Goal: Information Seeking & Learning: Learn about a topic

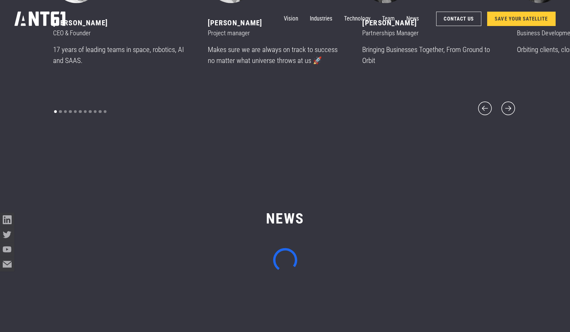
scroll to position [3984, 0]
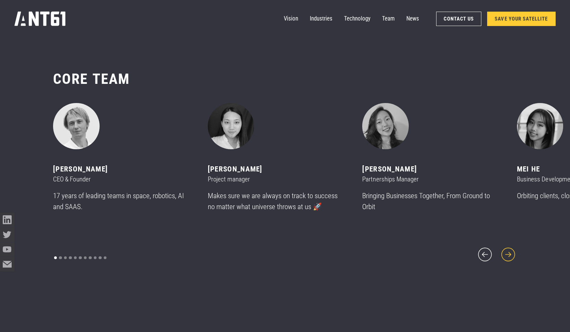
click at [513, 252] on icon "next slide" at bounding box center [507, 254] width 17 height 17
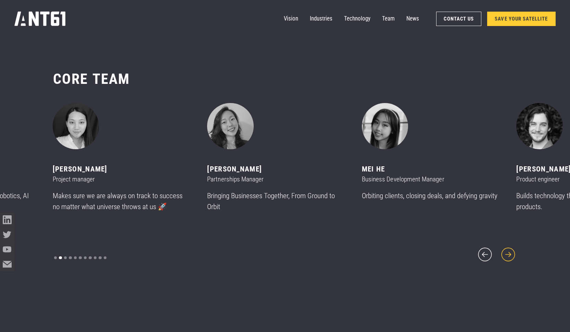
click at [513, 252] on icon "next slide" at bounding box center [507, 254] width 17 height 17
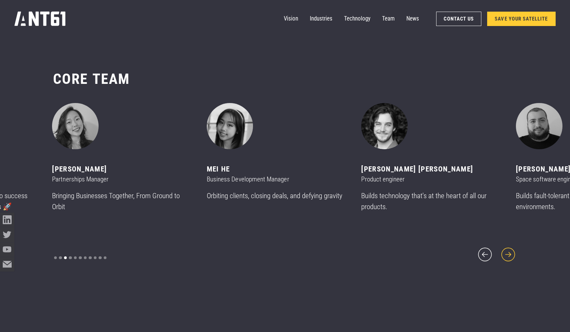
click at [513, 252] on icon "next slide" at bounding box center [507, 254] width 17 height 17
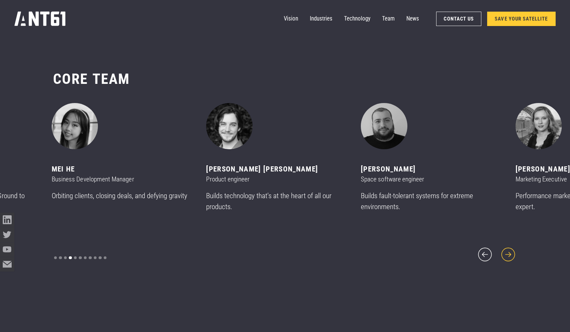
click at [513, 252] on icon "next slide" at bounding box center [507, 254] width 17 height 17
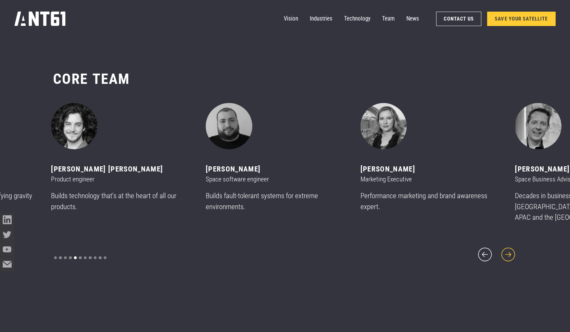
click at [513, 252] on icon "next slide" at bounding box center [507, 254] width 17 height 17
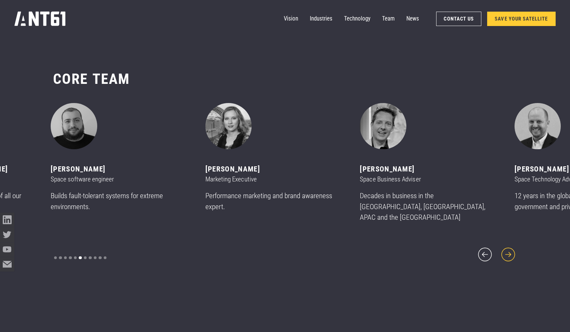
click at [513, 252] on icon "next slide" at bounding box center [507, 254] width 17 height 17
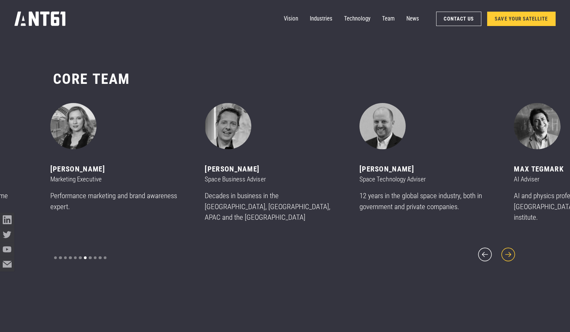
click at [513, 252] on icon "next slide" at bounding box center [507, 254] width 17 height 17
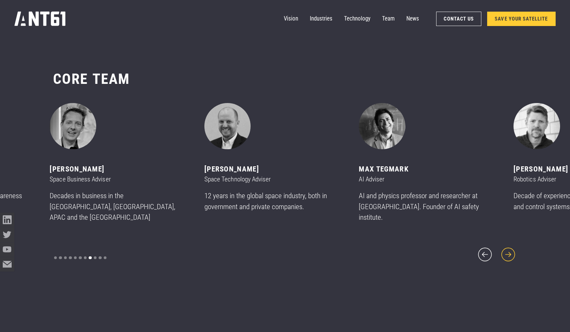
click at [513, 252] on icon "next slide" at bounding box center [507, 254] width 17 height 17
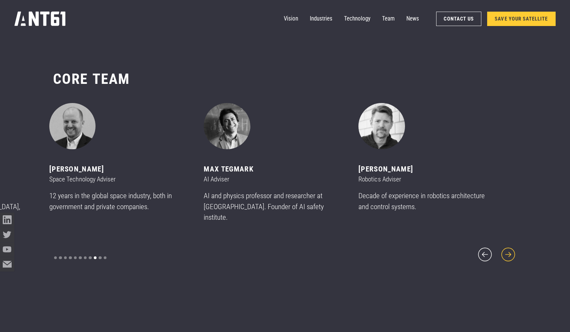
click at [513, 252] on icon "next slide" at bounding box center [507, 254] width 17 height 17
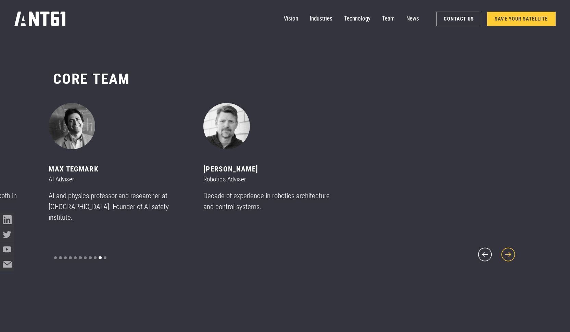
click at [513, 252] on icon "next slide" at bounding box center [507, 254] width 17 height 17
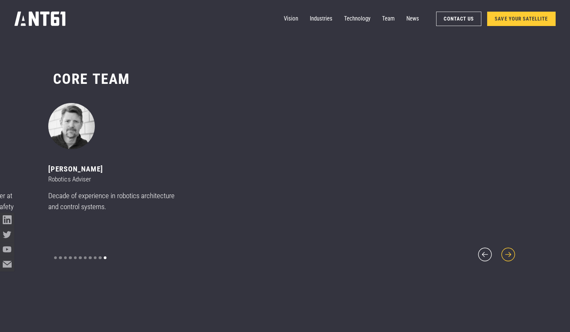
click at [513, 252] on icon "next slide" at bounding box center [507, 254] width 17 height 17
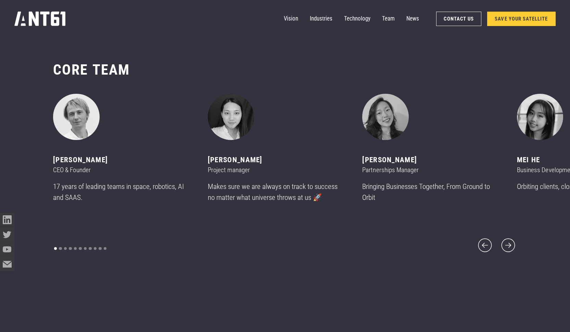
scroll to position [3797, 0]
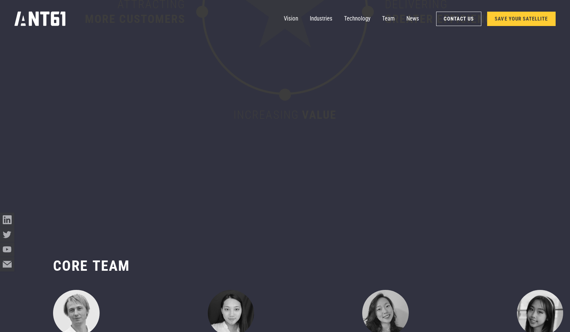
click at [393, 17] on nav "Vision Industries Industries Technology Team News Contact Us SAVE YOUR SATELLITE" at bounding box center [420, 19] width 272 height 14
click at [388, 18] on link "Team" at bounding box center [388, 19] width 13 height 14
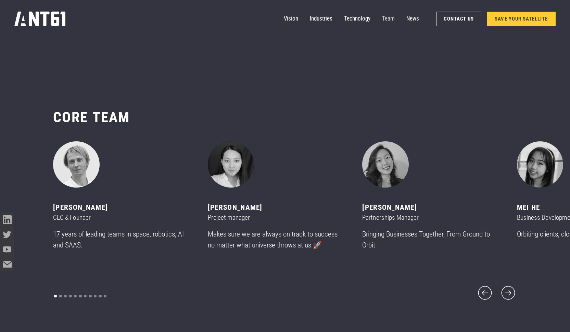
scroll to position [3947, 0]
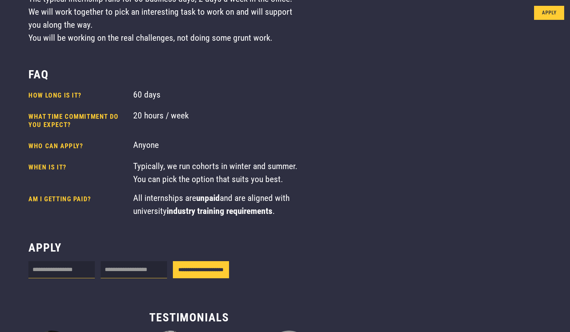
scroll to position [88, 0]
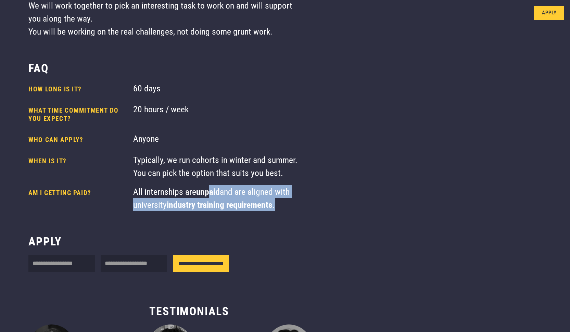
drag, startPoint x: 210, startPoint y: 188, endPoint x: 293, endPoint y: 204, distance: 84.6
click at [294, 204] on div "All internships are unpaid and are aligned with university industry training re…" at bounding box center [215, 198] width 165 height 26
click at [293, 204] on div "All internships are unpaid and are aligned with university industry training re…" at bounding box center [215, 198] width 165 height 26
drag, startPoint x: 292, startPoint y: 204, endPoint x: 279, endPoint y: 196, distance: 15.8
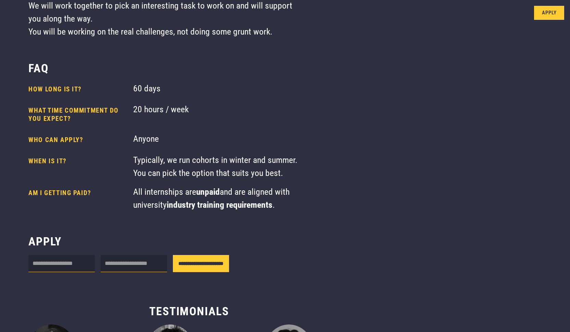
click at [279, 196] on div "All internships are unpaid and are aligned with university industry training re…" at bounding box center [215, 198] width 165 height 26
click at [296, 198] on div "All internships are unpaid and are aligned with university industry training re…" at bounding box center [215, 198] width 165 height 26
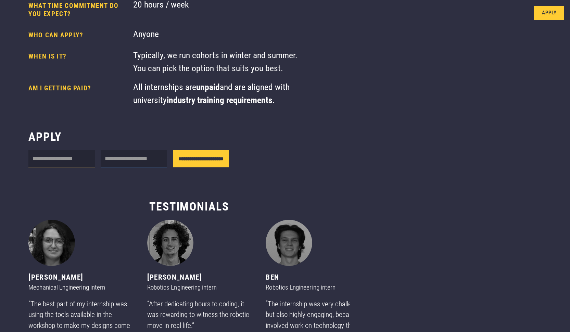
scroll to position [173, 0]
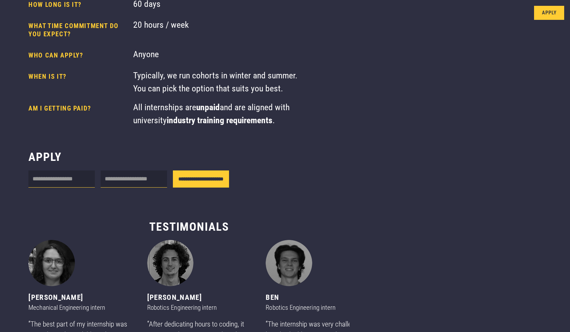
click at [169, 146] on div "**********" at bounding box center [163, 162] width 326 height 601
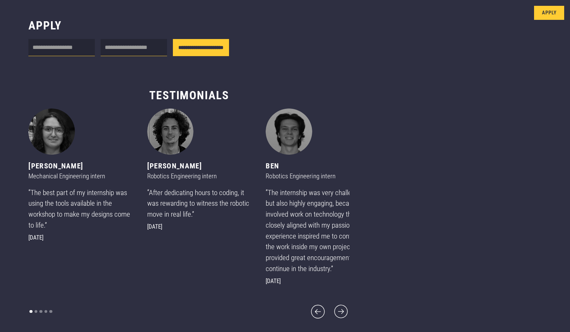
scroll to position [322, 0]
click at [332, 304] on icon "next slide" at bounding box center [340, 311] width 17 height 17
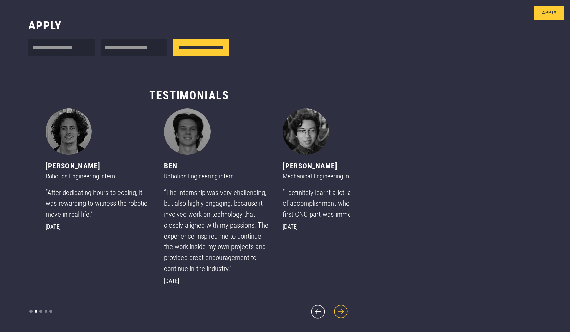
click at [332, 304] on icon "next slide" at bounding box center [340, 311] width 17 height 17
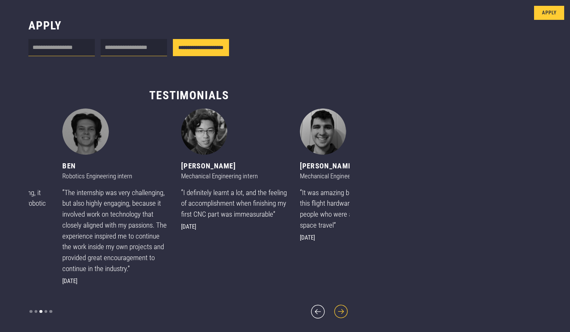
click at [332, 304] on icon "next slide" at bounding box center [340, 311] width 17 height 17
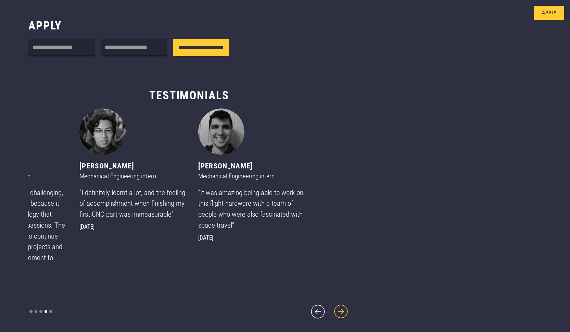
click at [332, 303] on icon "next slide" at bounding box center [340, 311] width 17 height 17
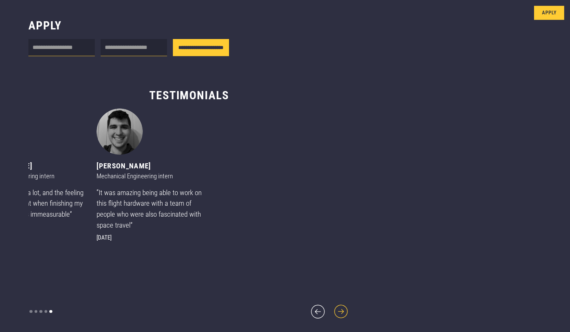
click at [332, 303] on icon "next slide" at bounding box center [340, 311] width 17 height 17
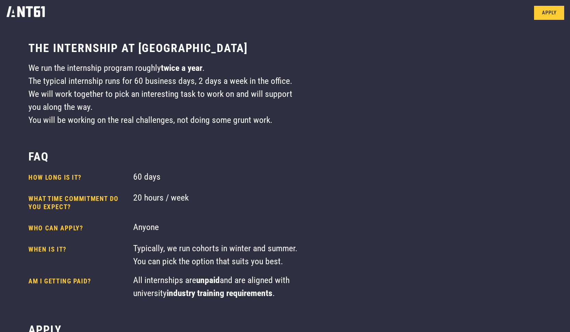
scroll to position [0, 0]
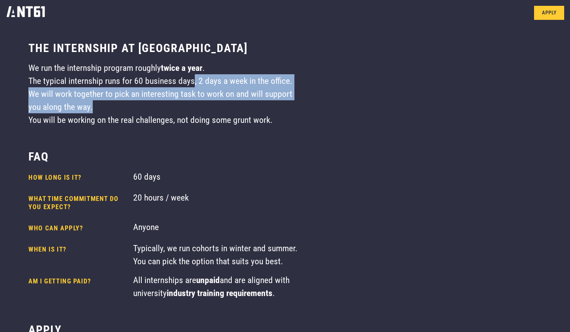
drag, startPoint x: 193, startPoint y: 82, endPoint x: 252, endPoint y: 112, distance: 66.0
click at [253, 112] on div "We run the internship program roughly twice a year . The typical internship run…" at bounding box center [162, 93] width 269 height 65
click at [252, 112] on div "We run the internship program roughly twice a year . The typical internship run…" at bounding box center [162, 93] width 269 height 65
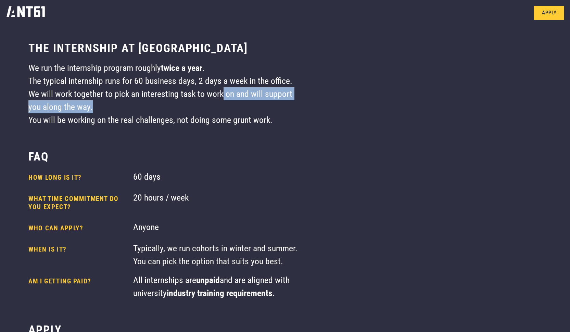
drag, startPoint x: 258, startPoint y: 107, endPoint x: 226, endPoint y: 91, distance: 35.7
click at [223, 90] on div "We run the internship program roughly twice a year . The typical internship run…" at bounding box center [162, 93] width 269 height 65
click at [226, 91] on div "We run the internship program roughly twice a year . The typical internship run…" at bounding box center [162, 93] width 269 height 65
drag, startPoint x: 188, startPoint y: 93, endPoint x: 260, endPoint y: 107, distance: 73.2
click at [261, 107] on div "We run the internship program roughly twice a year . The typical internship run…" at bounding box center [162, 93] width 269 height 65
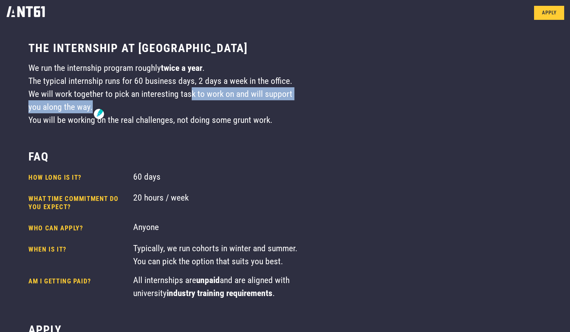
click at [260, 107] on div "We run the internship program roughly twice a year . The typical internship run…" at bounding box center [162, 93] width 269 height 65
